Goal: Task Accomplishment & Management: Manage account settings

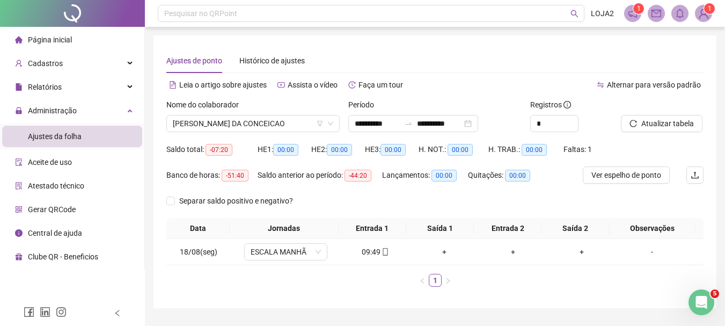
click at [63, 41] on span "Página inicial" at bounding box center [50, 39] width 44 height 9
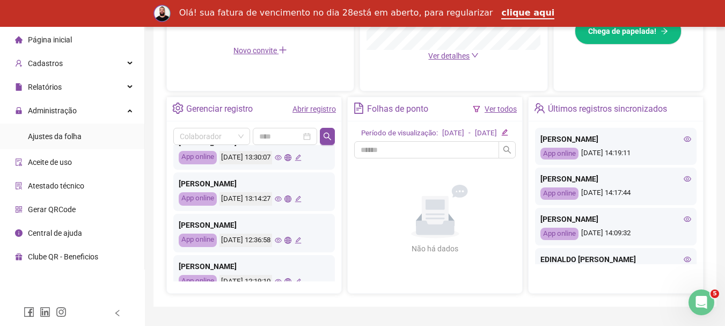
scroll to position [398, 0]
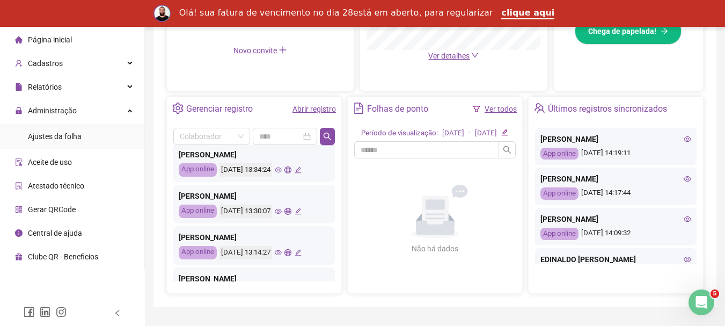
click at [282, 169] on icon "eye" at bounding box center [278, 169] width 7 height 7
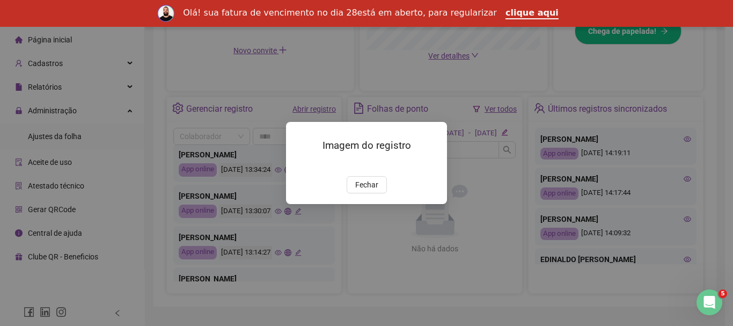
click at [363, 190] on span "Fechar" at bounding box center [366, 185] width 23 height 12
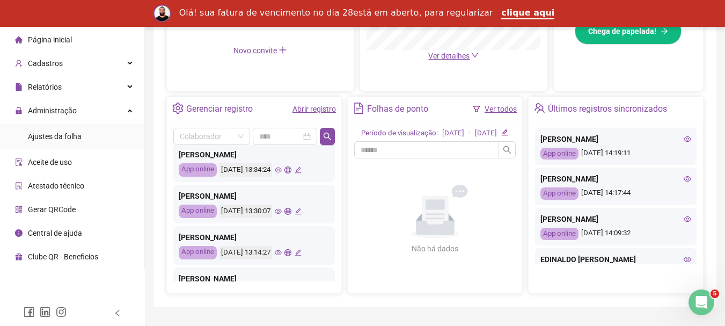
click at [302, 167] on icon "edit" at bounding box center [298, 169] width 7 height 7
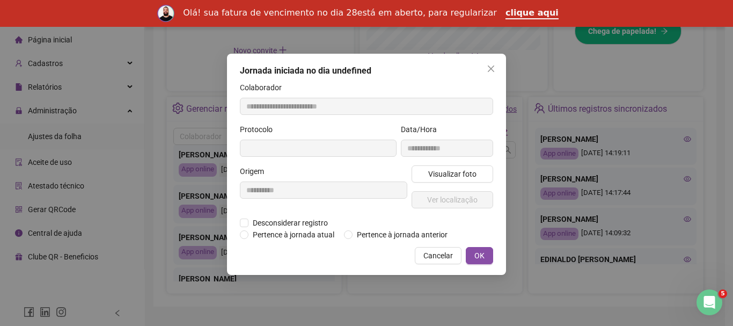
type input "**********"
click at [442, 256] on span "Cancelar" at bounding box center [438, 256] width 30 height 12
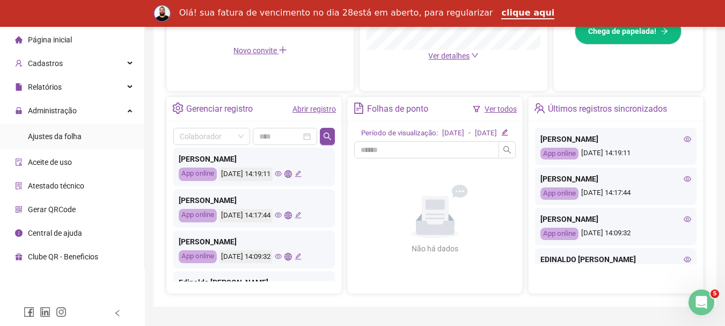
scroll to position [0, 0]
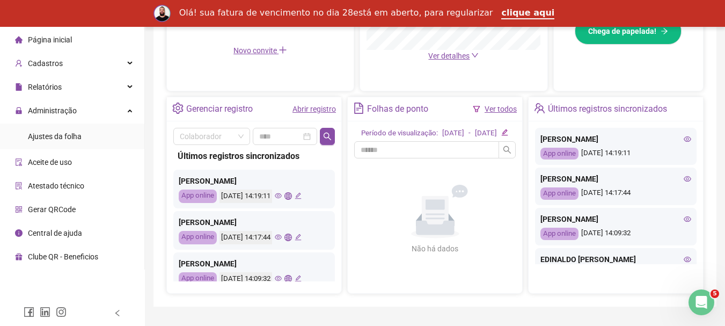
click at [282, 235] on icon "eye" at bounding box center [278, 236] width 7 height 5
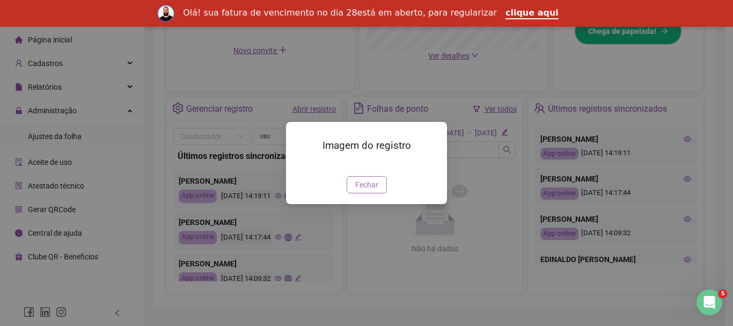
click at [362, 190] on span "Fechar" at bounding box center [366, 185] width 23 height 12
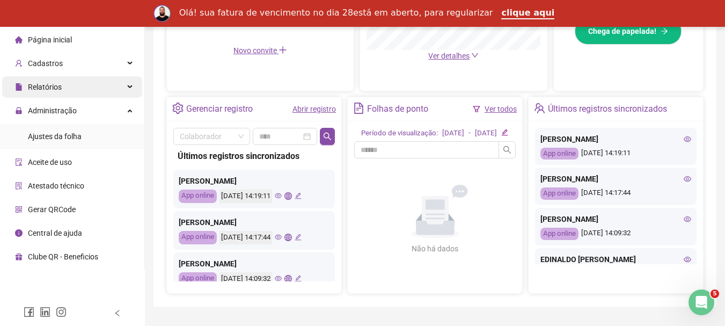
click at [75, 87] on div "Relatórios" at bounding box center [72, 86] width 140 height 21
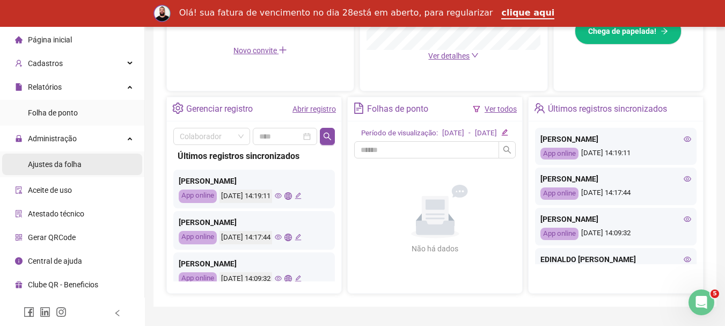
click at [71, 164] on span "Ajustes da folha" at bounding box center [55, 164] width 54 height 9
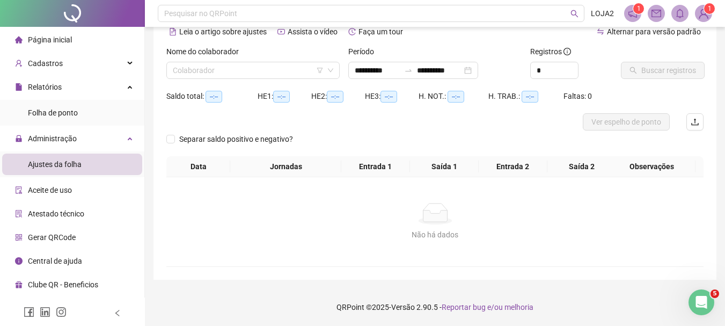
scroll to position [53, 0]
click at [328, 71] on icon "down" at bounding box center [330, 70] width 6 height 6
click at [331, 72] on icon "down" at bounding box center [330, 70] width 6 height 6
click at [221, 70] on input "search" at bounding box center [248, 70] width 151 height 16
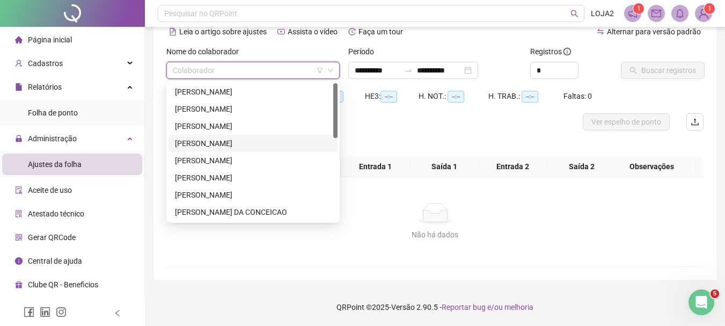
scroll to position [206, 0]
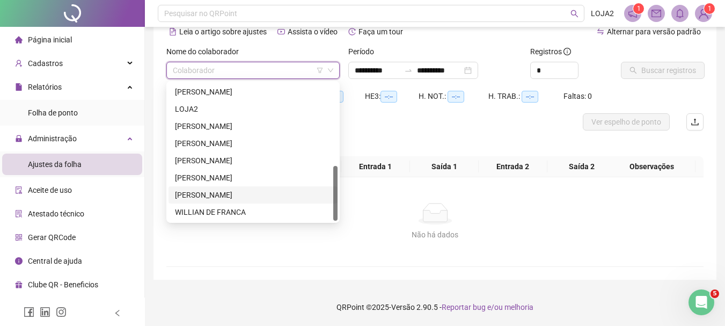
click at [233, 195] on div "[PERSON_NAME]" at bounding box center [253, 195] width 156 height 12
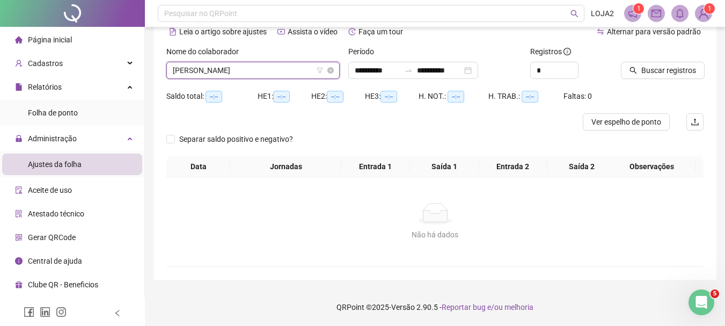
click at [334, 72] on div "[PERSON_NAME]" at bounding box center [252, 70] width 173 height 17
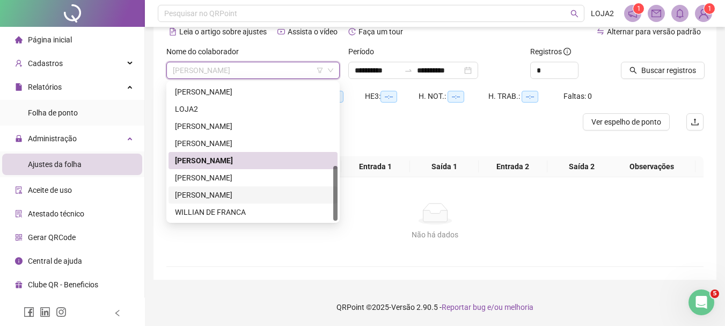
click at [234, 190] on div "[PERSON_NAME]" at bounding box center [253, 195] width 156 height 12
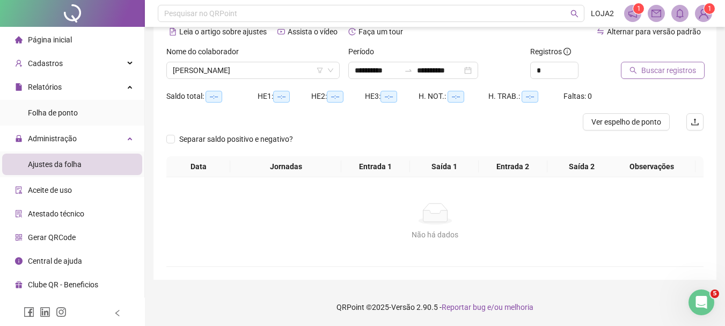
click at [652, 69] on span "Buscar registros" at bounding box center [668, 70] width 55 height 12
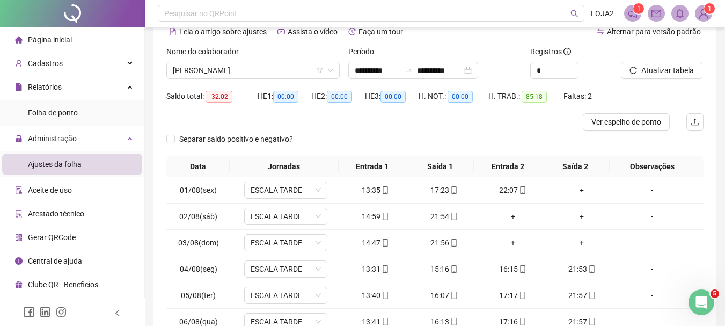
scroll to position [160, 0]
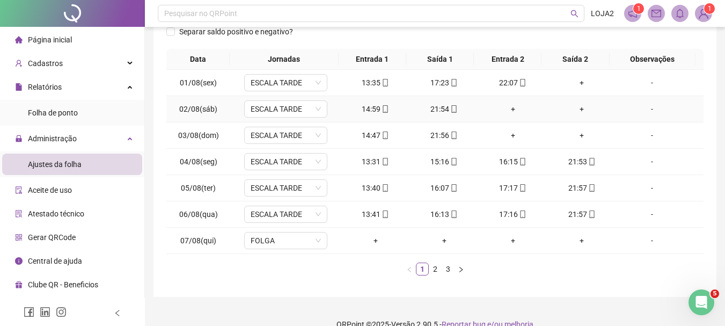
click at [504, 109] on div "+" at bounding box center [513, 109] width 60 height 12
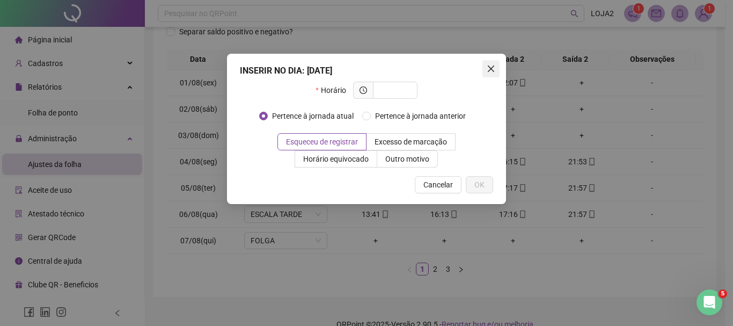
click at [493, 70] on icon "close" at bounding box center [491, 68] width 9 height 9
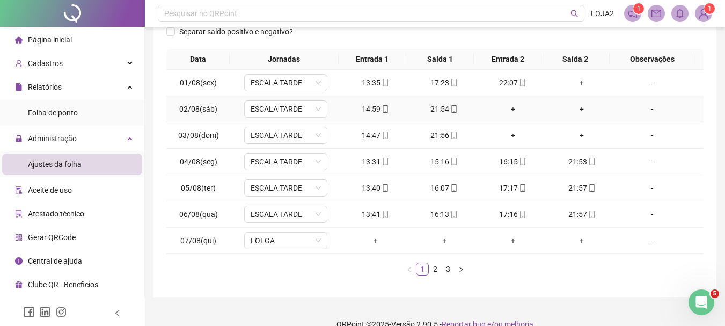
click at [508, 109] on div "+" at bounding box center [513, 109] width 60 height 12
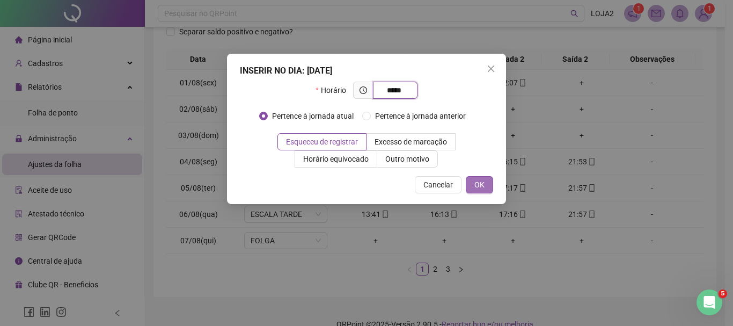
type input "*****"
click at [472, 182] on button "OK" at bounding box center [479, 184] width 27 height 17
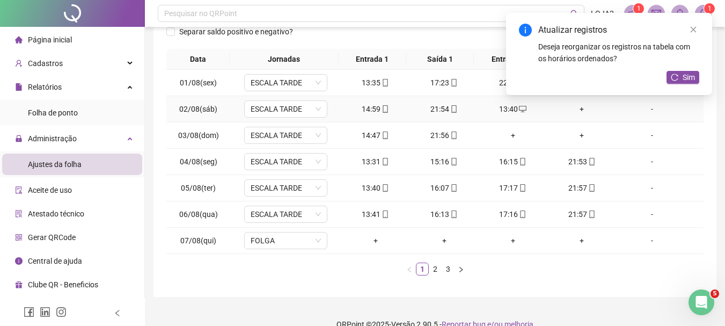
click at [577, 109] on div "+" at bounding box center [582, 109] width 60 height 12
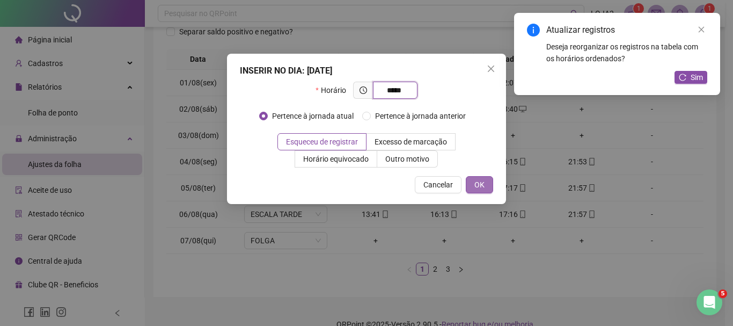
type input "*****"
click at [480, 183] on span "OK" at bounding box center [479, 185] width 10 height 12
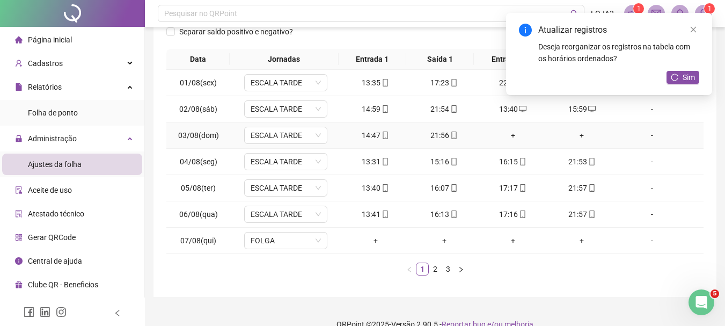
click at [507, 136] on div "+" at bounding box center [513, 135] width 60 height 12
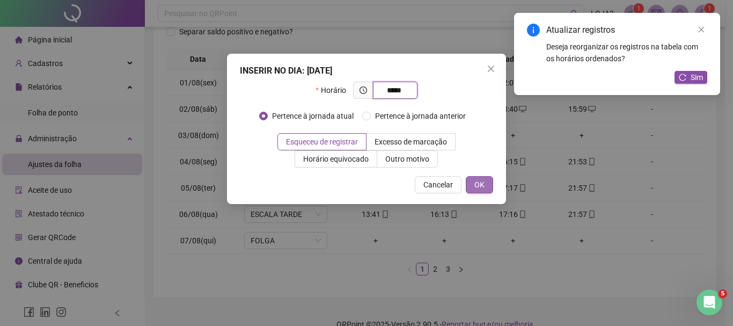
type input "*****"
click at [480, 187] on span "OK" at bounding box center [479, 185] width 10 height 12
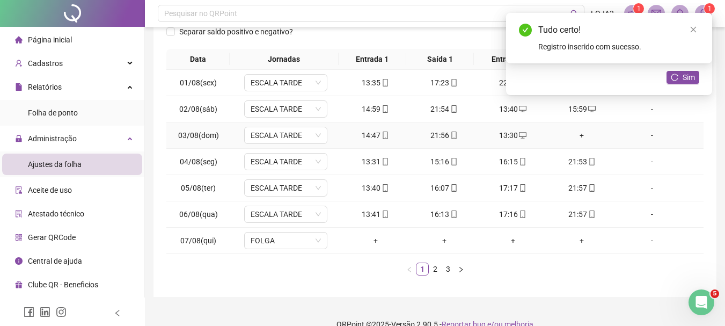
click at [575, 137] on div "+" at bounding box center [582, 135] width 60 height 12
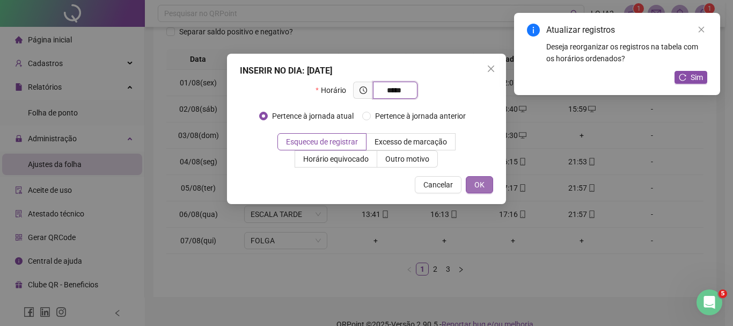
type input "*****"
click at [484, 185] on span "OK" at bounding box center [479, 185] width 10 height 12
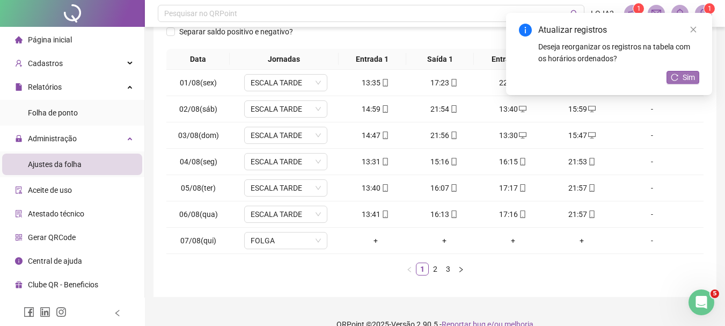
click at [683, 77] on button "Sim" at bounding box center [682, 77] width 33 height 13
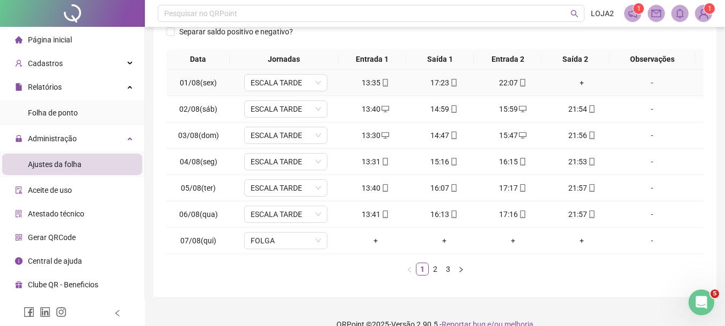
click at [576, 83] on div "+" at bounding box center [582, 83] width 60 height 12
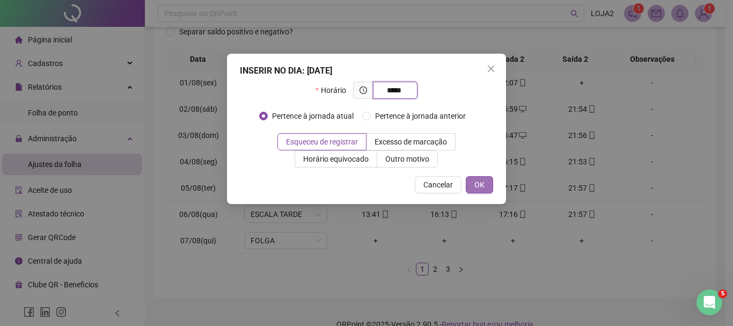
type input "*****"
click at [480, 181] on span "OK" at bounding box center [479, 185] width 10 height 12
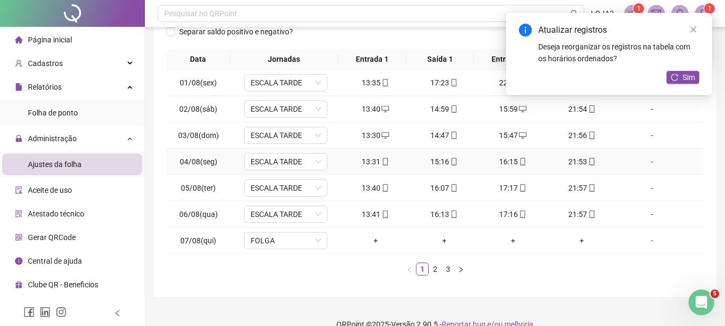
scroll to position [178, 0]
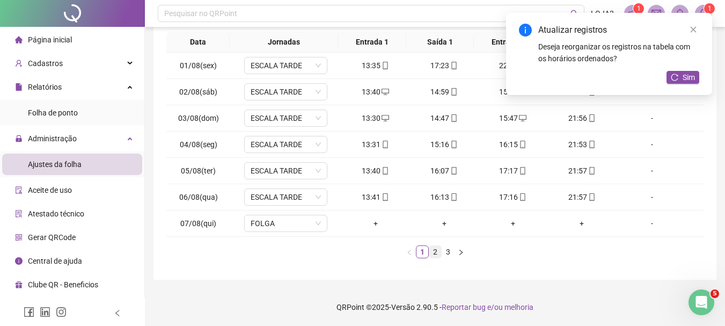
click at [435, 249] on link "2" at bounding box center [435, 252] width 12 height 12
click at [424, 254] on link "1" at bounding box center [422, 252] width 12 height 12
click at [435, 253] on link "2" at bounding box center [435, 252] width 12 height 12
click at [575, 197] on div "+" at bounding box center [582, 197] width 60 height 12
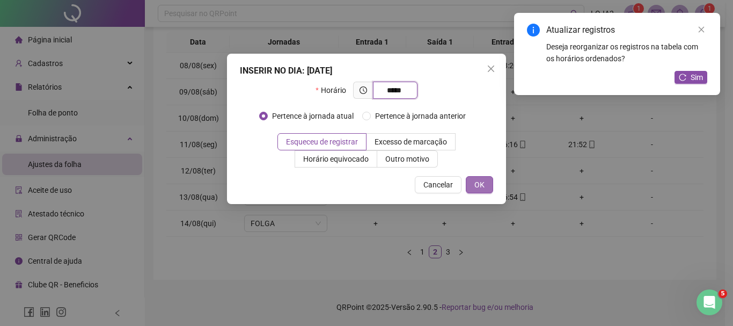
type input "*****"
click at [478, 185] on span "OK" at bounding box center [479, 185] width 10 height 12
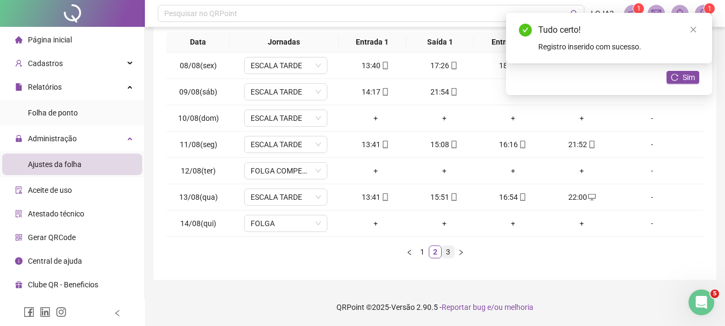
click at [449, 249] on link "3" at bounding box center [448, 252] width 12 height 12
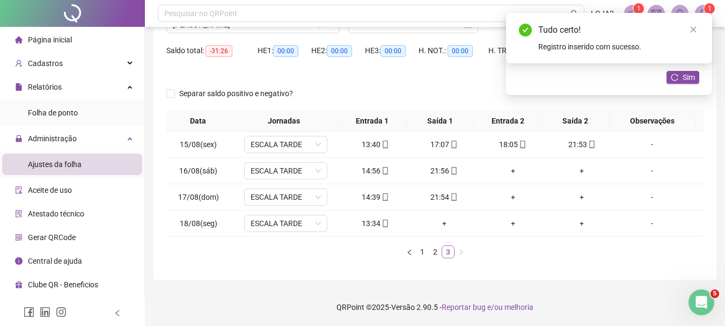
scroll to position [99, 0]
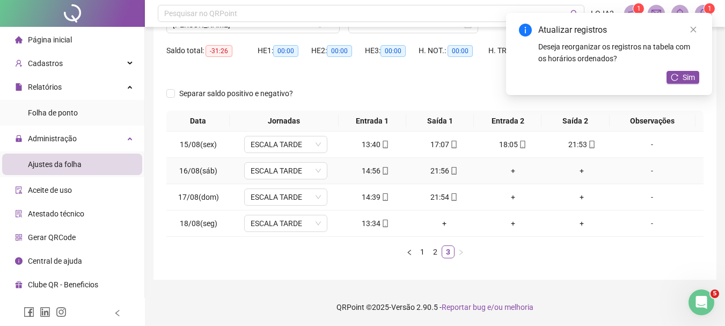
click at [509, 171] on div "+" at bounding box center [513, 171] width 60 height 12
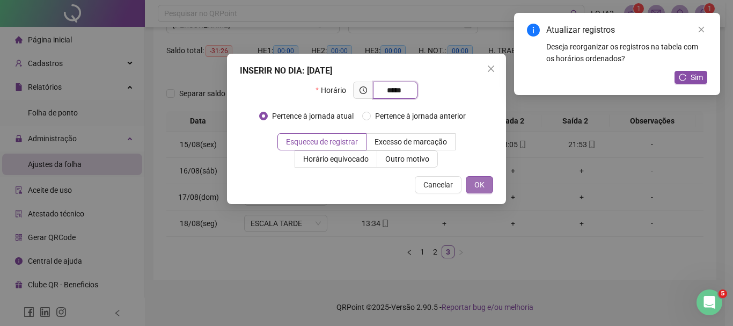
type input "*****"
click at [481, 186] on span "OK" at bounding box center [479, 185] width 10 height 12
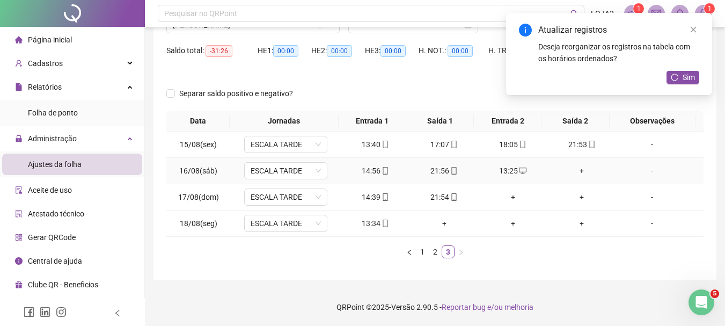
click at [575, 167] on div "+" at bounding box center [582, 171] width 60 height 12
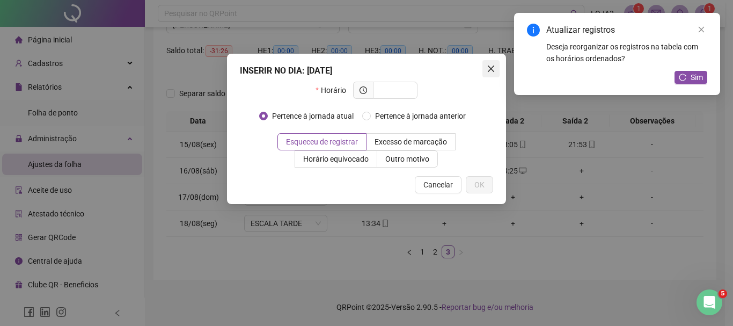
click at [495, 70] on icon "close" at bounding box center [491, 68] width 9 height 9
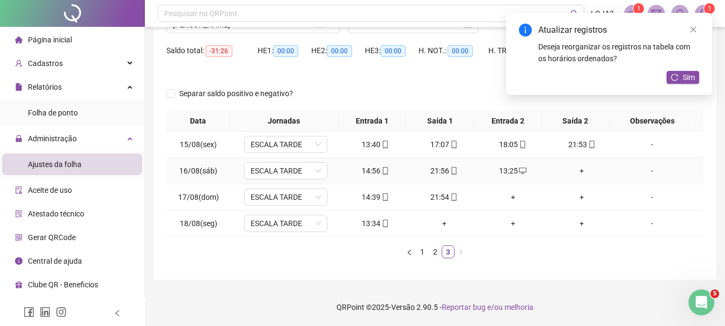
click at [575, 170] on div "+" at bounding box center [582, 171] width 60 height 12
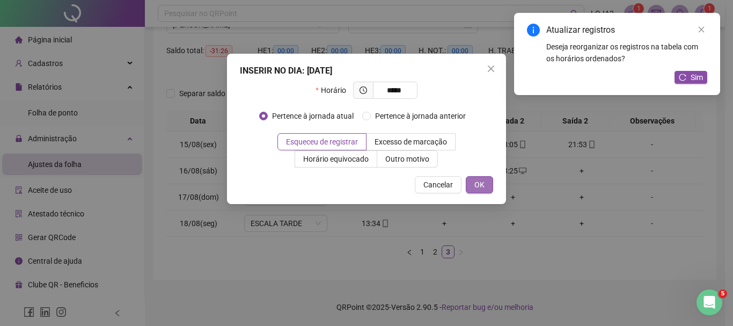
type input "*****"
click at [479, 184] on span "OK" at bounding box center [479, 185] width 10 height 12
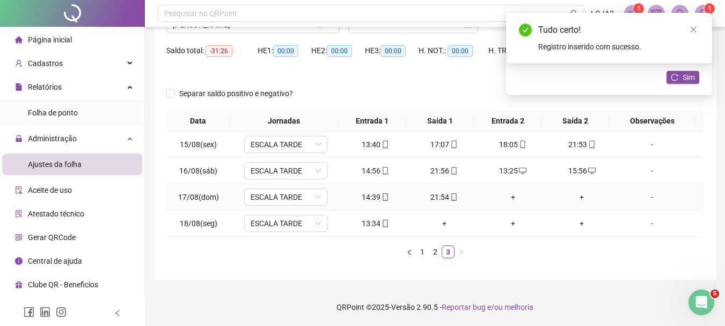
click at [508, 198] on div "+" at bounding box center [513, 197] width 60 height 12
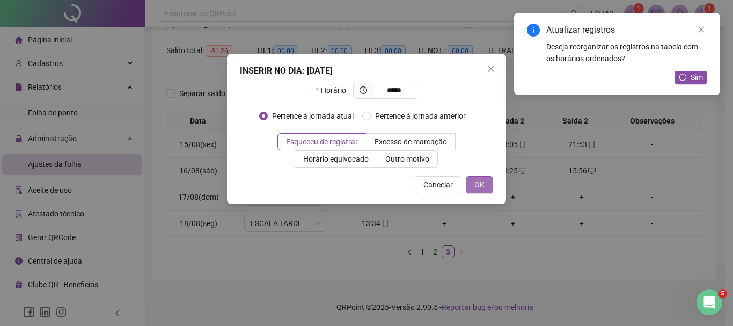
type input "*****"
click at [480, 180] on span "OK" at bounding box center [479, 185] width 10 height 12
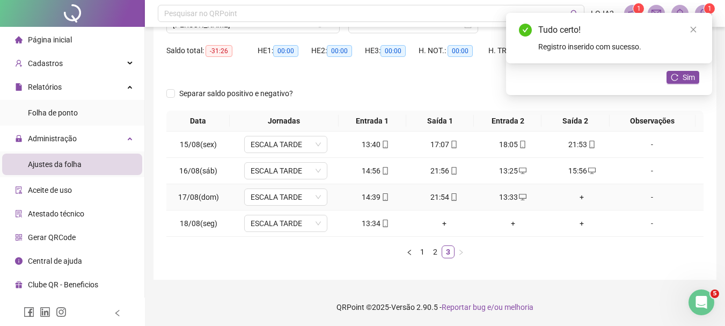
click at [575, 195] on div "+" at bounding box center [582, 197] width 60 height 12
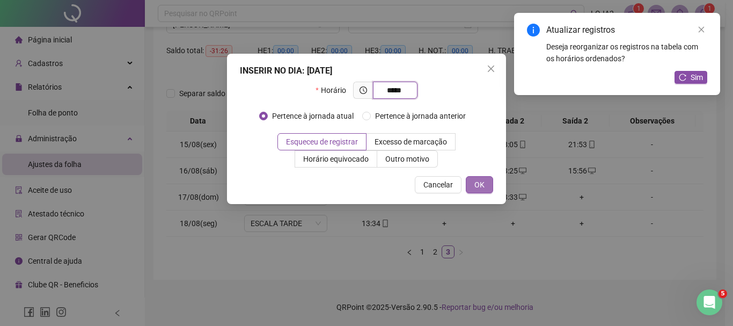
type input "*****"
click at [481, 180] on span "OK" at bounding box center [479, 185] width 10 height 12
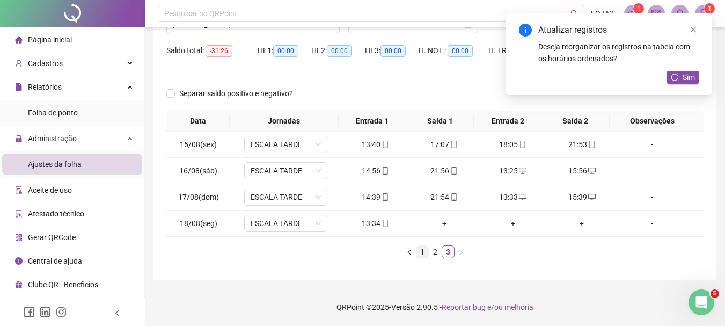
click at [421, 254] on link "1" at bounding box center [422, 252] width 12 height 12
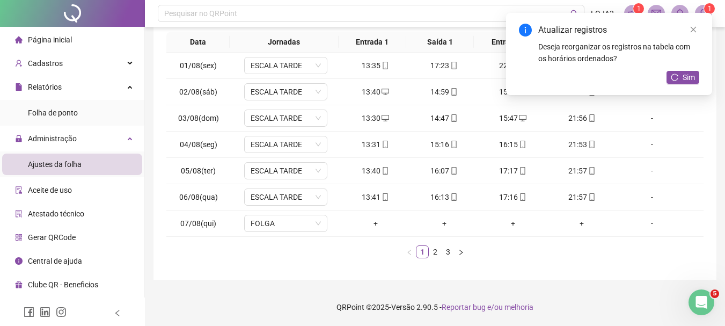
scroll to position [124, 0]
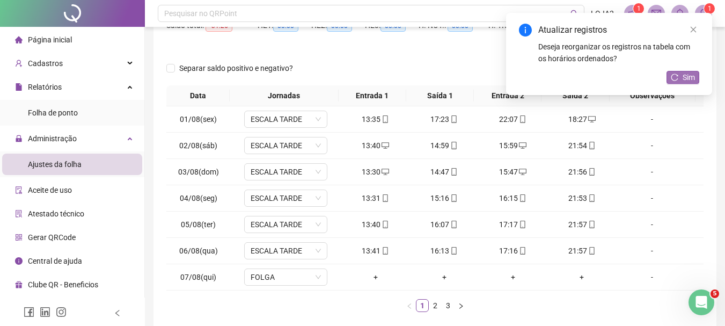
click at [681, 78] on button "Sim" at bounding box center [682, 77] width 33 height 13
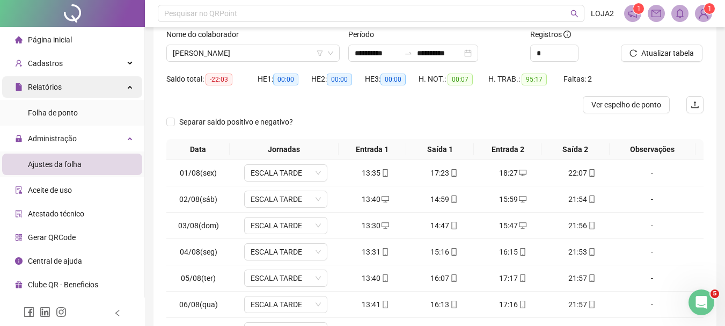
scroll to position [17, 0]
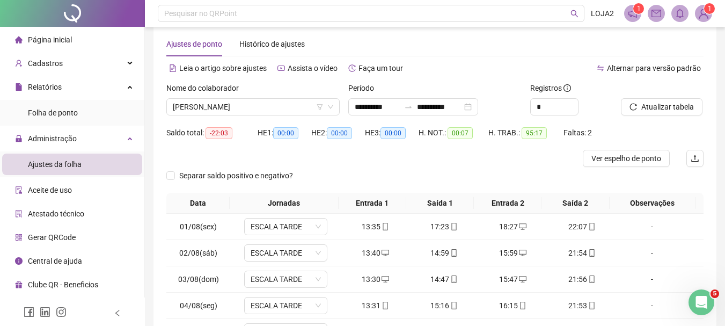
click at [57, 36] on span "Página inicial" at bounding box center [50, 39] width 44 height 9
